Goal: Task Accomplishment & Management: Manage account settings

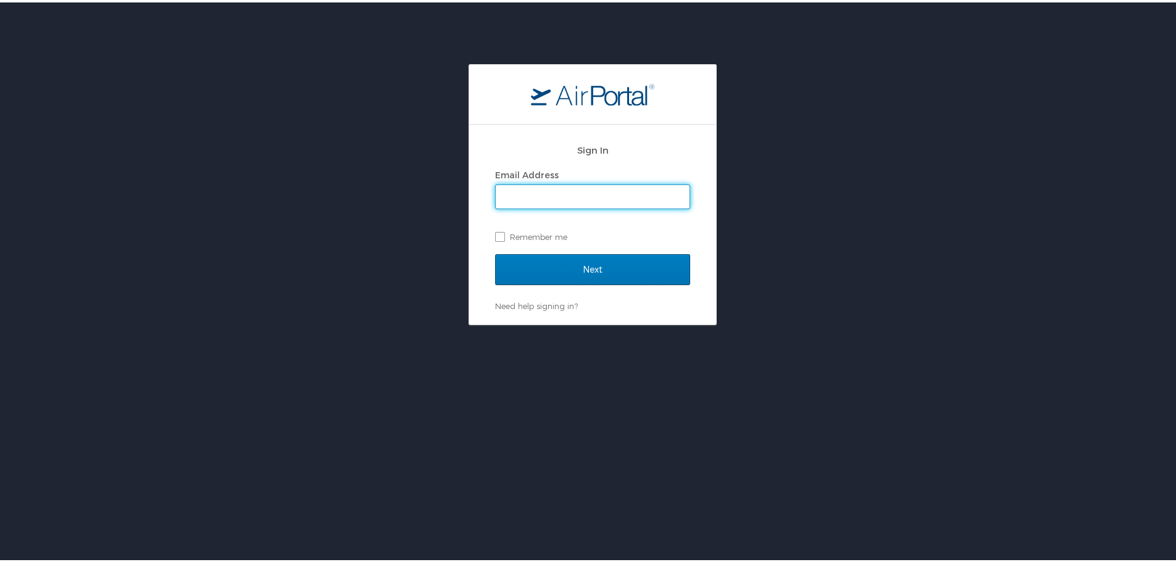
click at [579, 201] on input "Email Address" at bounding box center [593, 194] width 194 height 23
type input "mnunn@medical.link"
click at [499, 233] on label "Remember me" at bounding box center [592, 234] width 195 height 19
click at [499, 233] on input "Remember me" at bounding box center [499, 234] width 8 height 8
checkbox input "true"
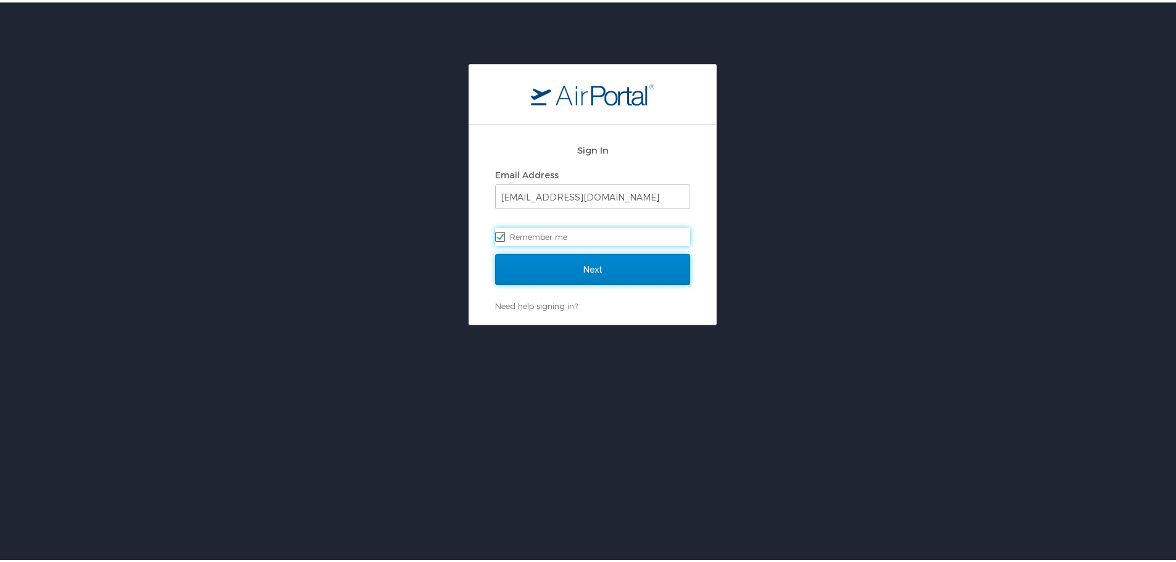
click at [546, 262] on input "Next" at bounding box center [592, 267] width 195 height 31
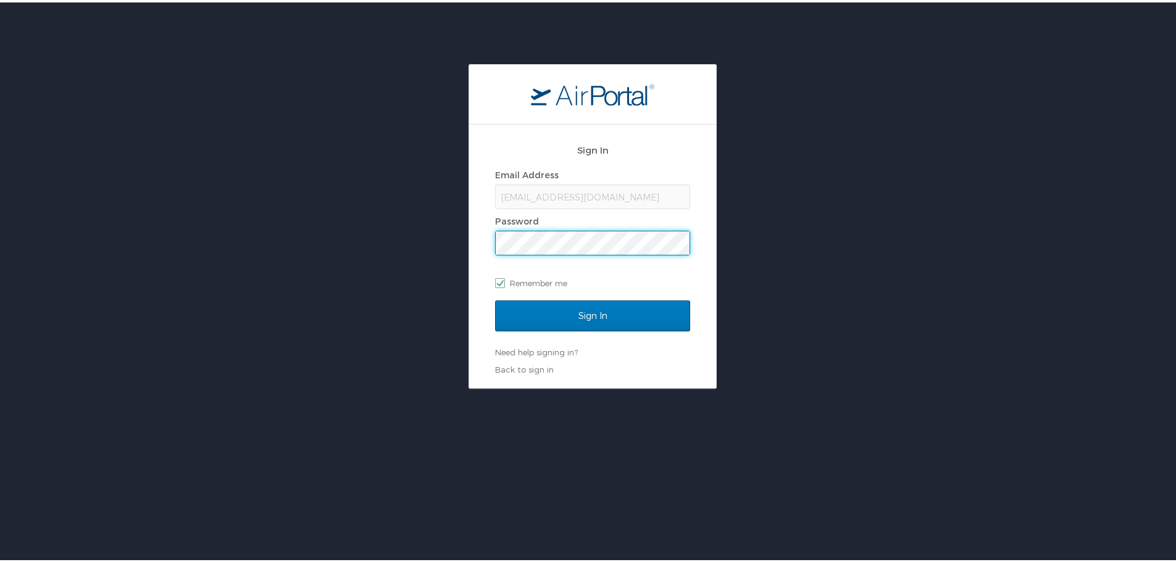
click at [495, 298] on input "Sign In" at bounding box center [592, 313] width 195 height 31
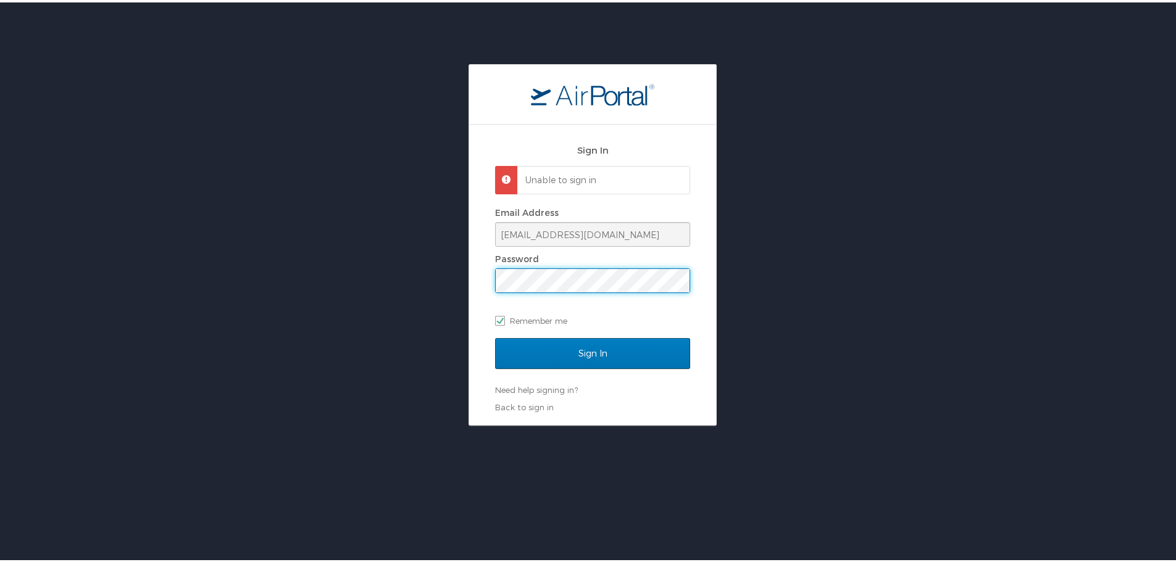
click at [495, 277] on span at bounding box center [592, 278] width 195 height 25
click at [495, 336] on input "Sign In" at bounding box center [592, 351] width 195 height 31
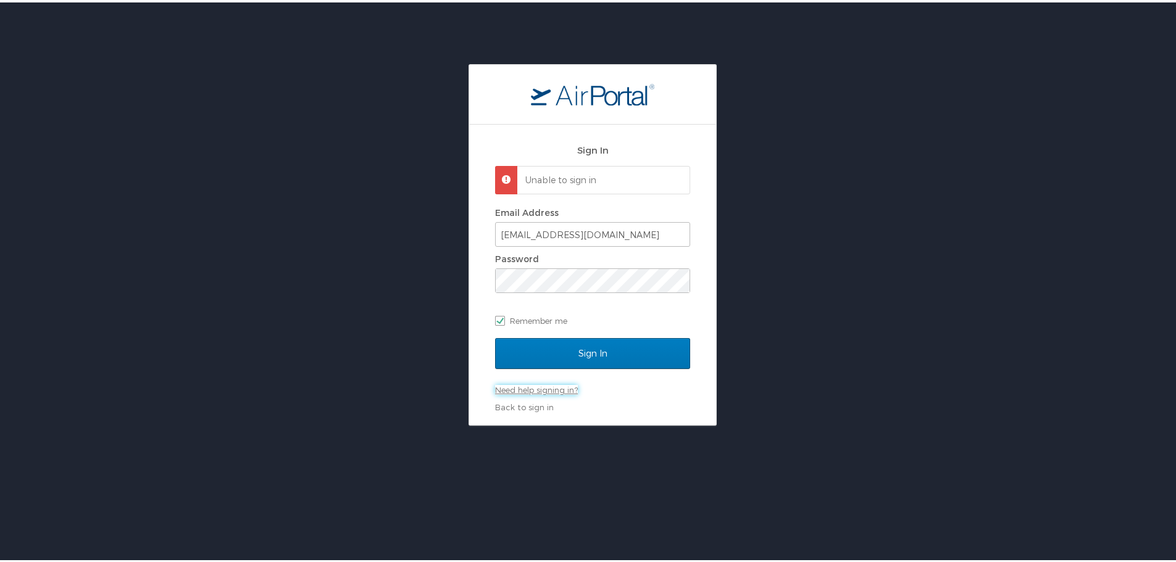
click at [527, 385] on link "Need help signing in?" at bounding box center [536, 388] width 83 height 10
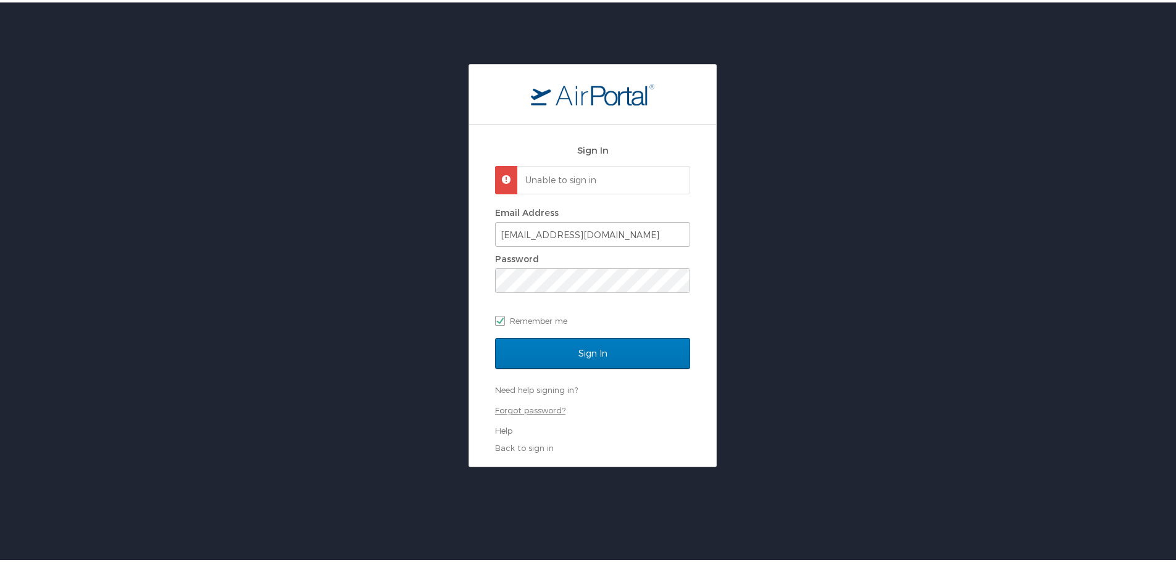
click at [525, 406] on link "Forgot password?" at bounding box center [530, 408] width 70 height 10
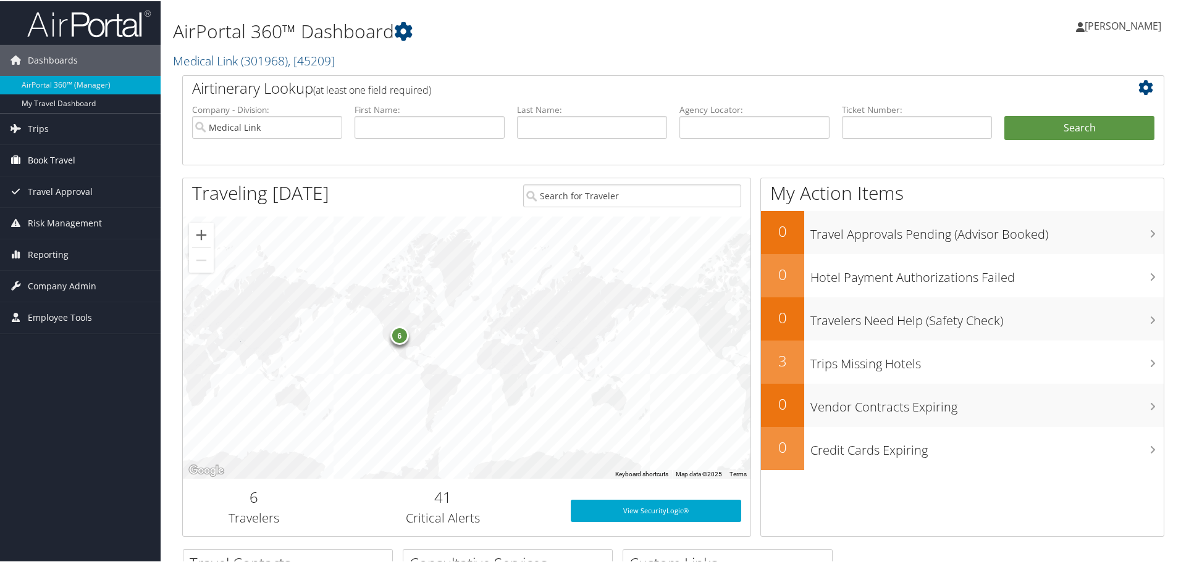
click at [61, 149] on span "Book Travel" at bounding box center [52, 159] width 48 height 31
click at [52, 135] on link "Trips" at bounding box center [80, 127] width 161 height 31
